Goal: Communication & Community: Answer question/provide support

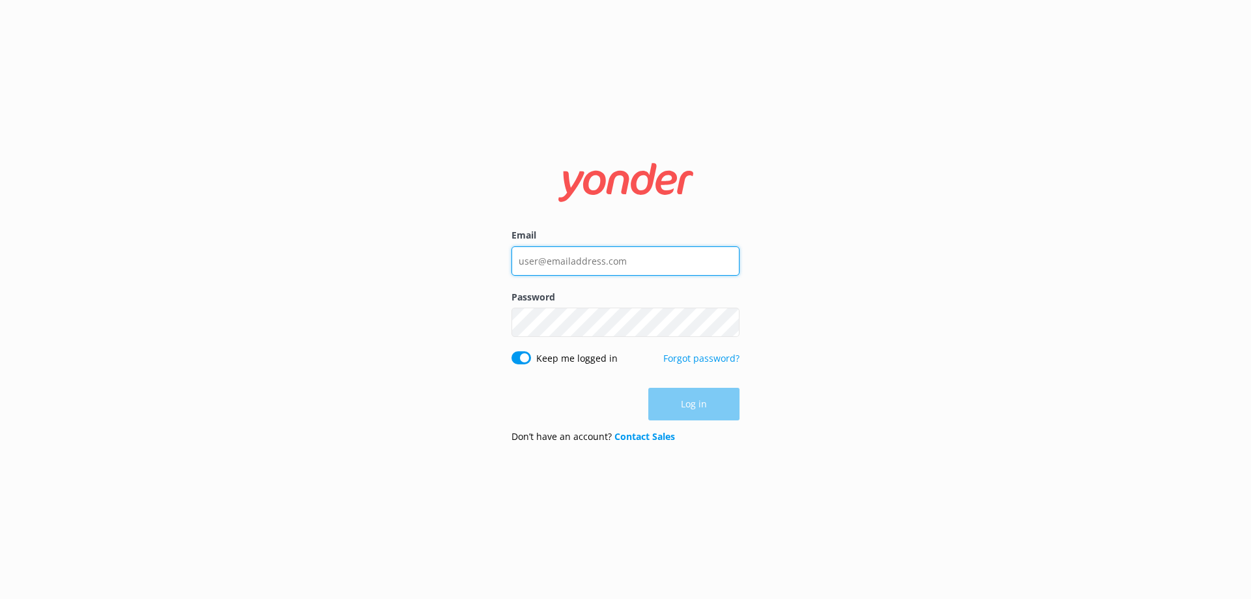
type input "[EMAIL_ADDRESS][DOMAIN_NAME]"
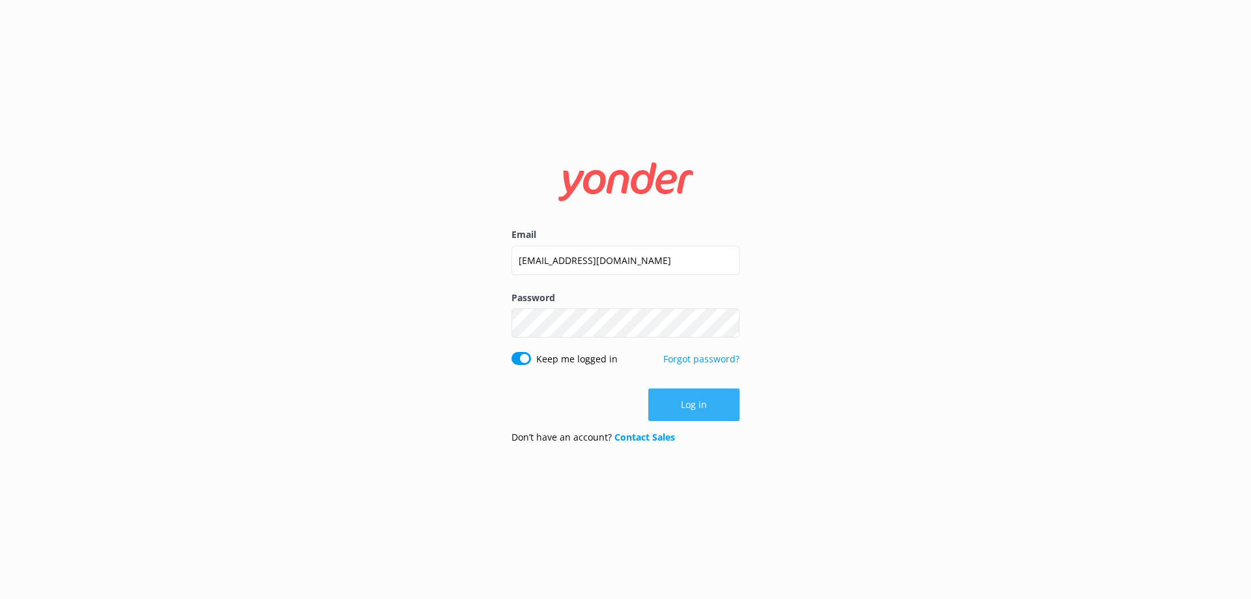
click at [712, 405] on button "Log in" at bounding box center [693, 404] width 91 height 33
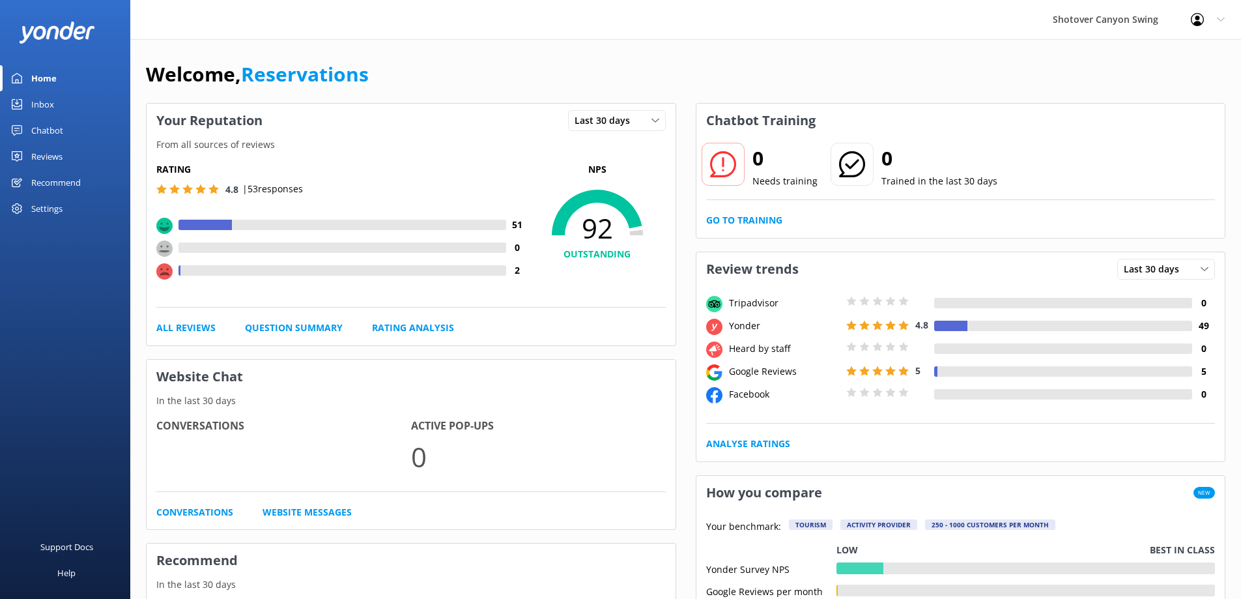
click at [53, 94] on div "Inbox" at bounding box center [42, 104] width 23 height 26
